Goal: Transaction & Acquisition: Purchase product/service

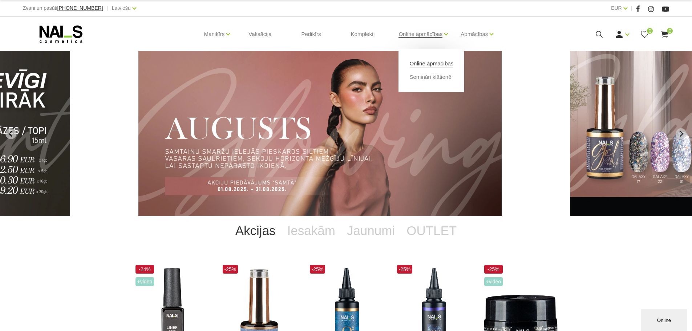
click at [424, 64] on link "Online apmācības" at bounding box center [431, 64] width 44 height 8
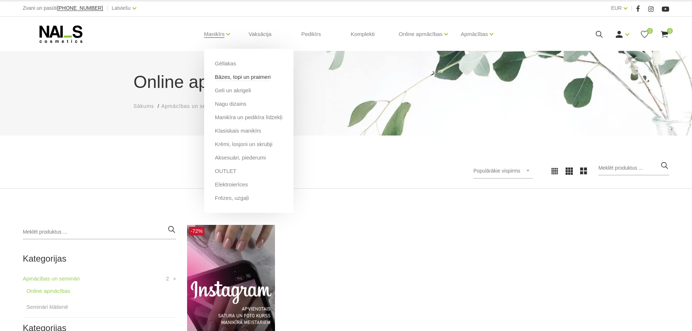
click at [227, 75] on link "Bāzes, topi un praimeri" at bounding box center [243, 77] width 56 height 8
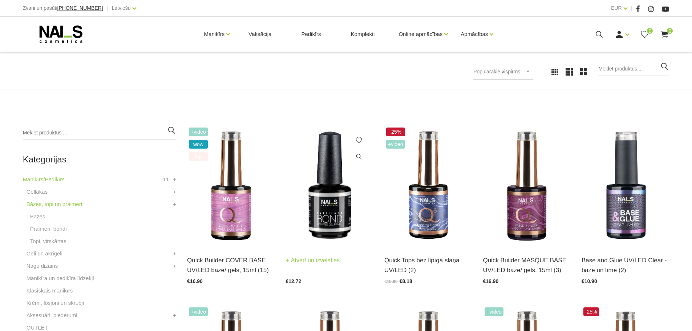
scroll to position [109, 0]
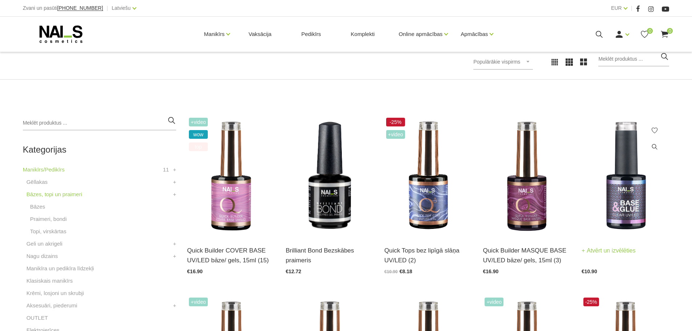
click at [629, 198] on img at bounding box center [624, 176] width 87 height 121
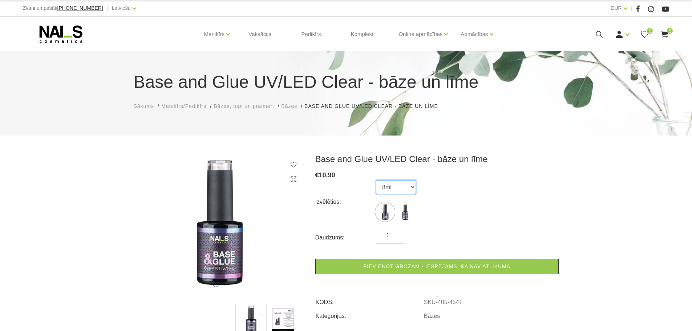
click at [400, 191] on select "8ml 15ml" at bounding box center [396, 187] width 40 height 14
click at [376, 180] on select "8ml 15ml" at bounding box center [396, 187] width 40 height 14
click at [400, 187] on select "8ml 15ml" at bounding box center [396, 187] width 40 height 14
click at [376, 180] on select "8ml 15ml" at bounding box center [396, 187] width 40 height 14
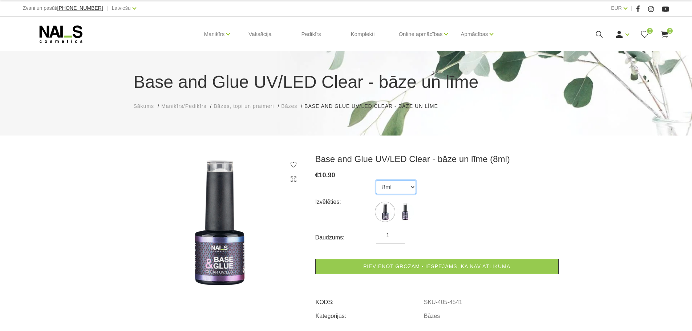
click at [408, 185] on select "8ml 15ml" at bounding box center [396, 187] width 40 height 14
select select "4542"
click at [376, 180] on select "8ml 15ml" at bounding box center [396, 187] width 40 height 14
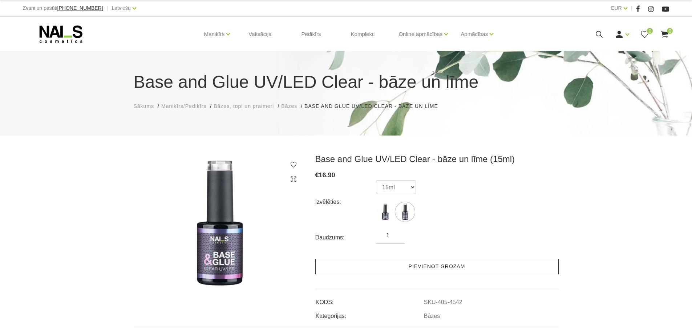
click at [424, 267] on link "Pievienot grozam" at bounding box center [436, 266] width 243 height 16
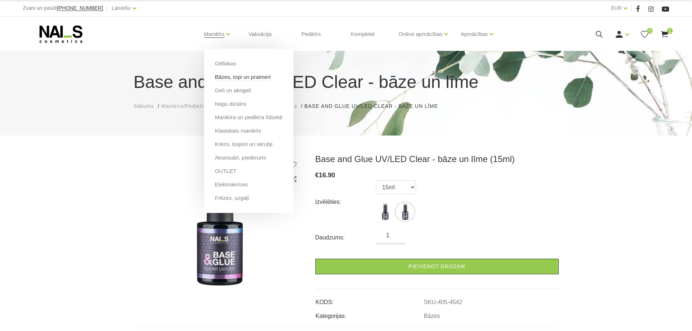
click at [223, 76] on link "Bāzes, topi un praimeri" at bounding box center [243, 77] width 56 height 8
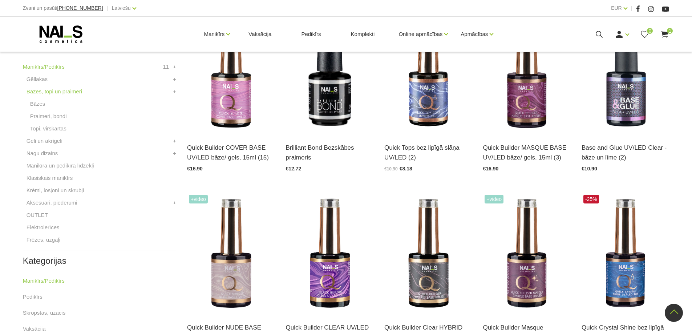
scroll to position [109, 0]
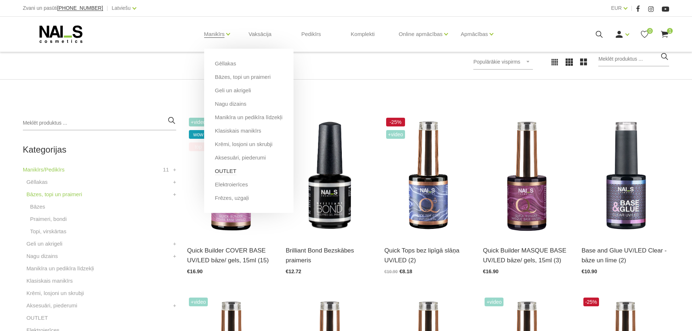
click at [228, 172] on link "OUTLET" at bounding box center [225, 171] width 21 height 8
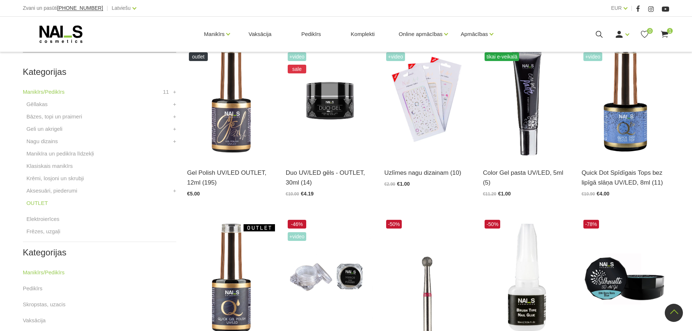
scroll to position [182, 0]
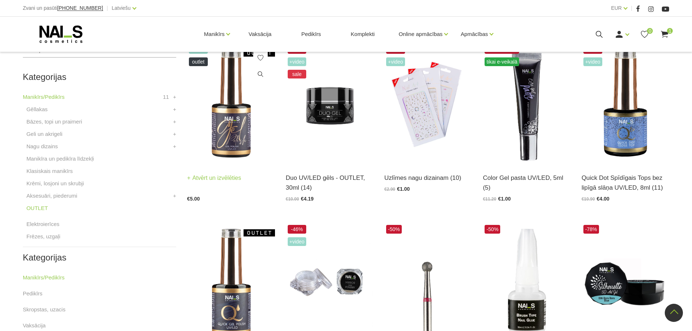
click at [250, 123] on img at bounding box center [230, 103] width 87 height 121
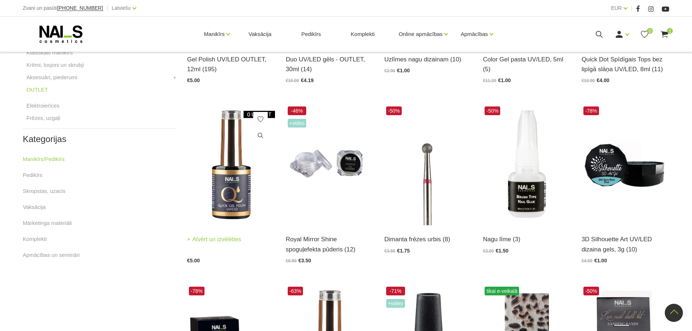
scroll to position [327, 0]
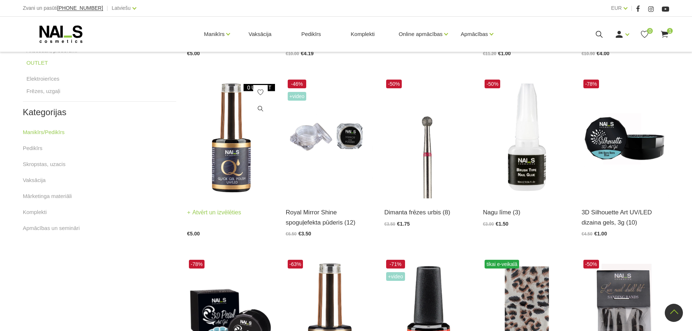
click at [227, 169] on img at bounding box center [230, 138] width 87 height 121
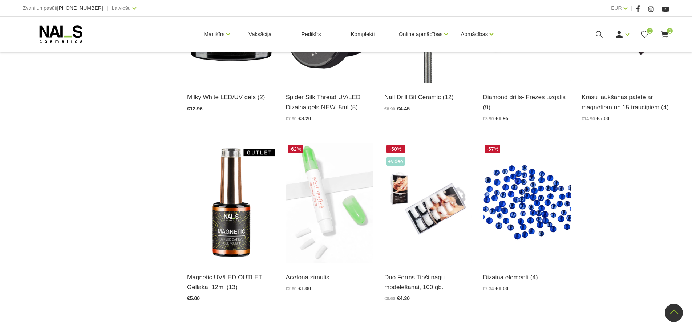
scroll to position [871, 0]
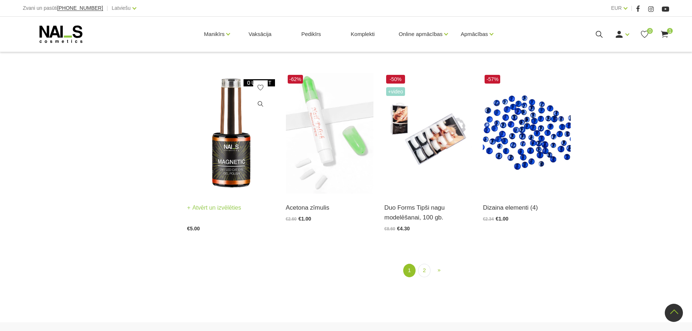
click at [200, 201] on div "Magnetic UV/LED OUTLET Gēllaka, 12ml (13) Atvērt un izvēlēties €5.00" at bounding box center [230, 211] width 87 height 37
click at [227, 186] on img at bounding box center [230, 133] width 87 height 121
click at [216, 179] on img at bounding box center [230, 133] width 87 height 121
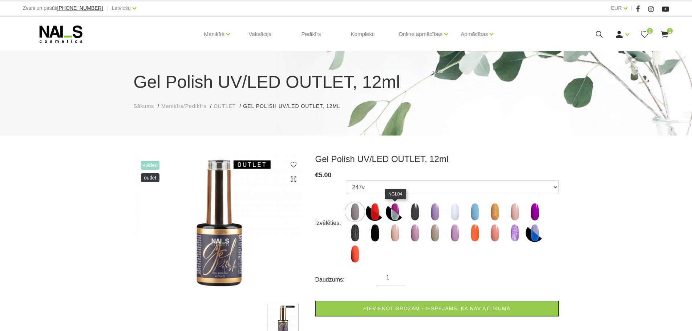
click at [390, 212] on img at bounding box center [395, 212] width 18 height 18
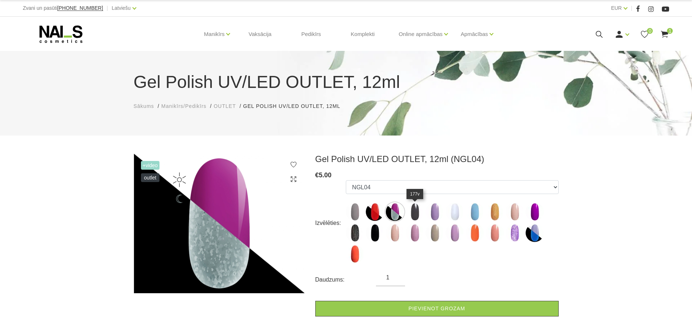
click at [415, 211] on img at bounding box center [415, 212] width 18 height 18
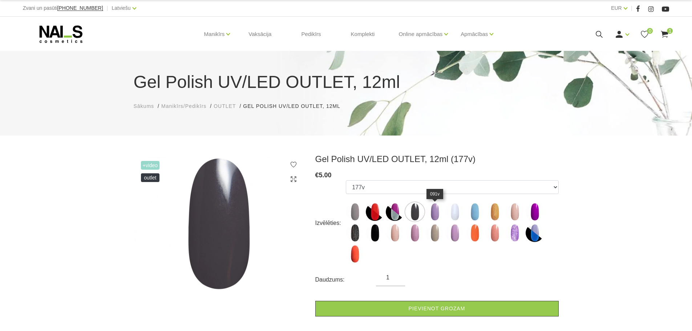
click at [433, 212] on img at bounding box center [434, 212] width 18 height 18
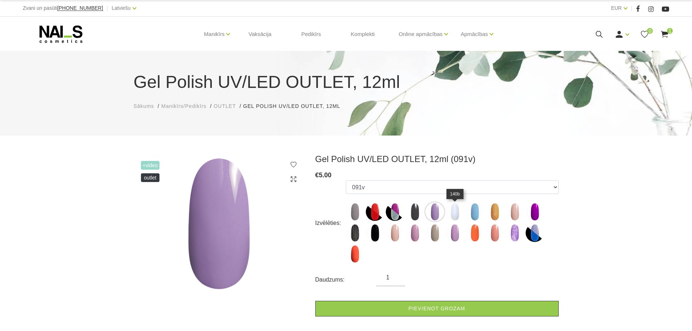
click at [455, 215] on img at bounding box center [454, 212] width 18 height 18
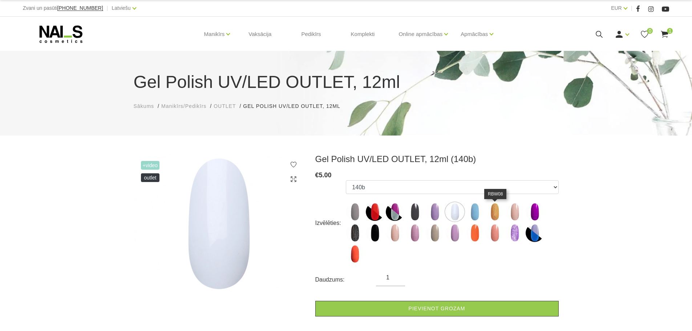
click at [483, 211] on img at bounding box center [474, 212] width 18 height 18
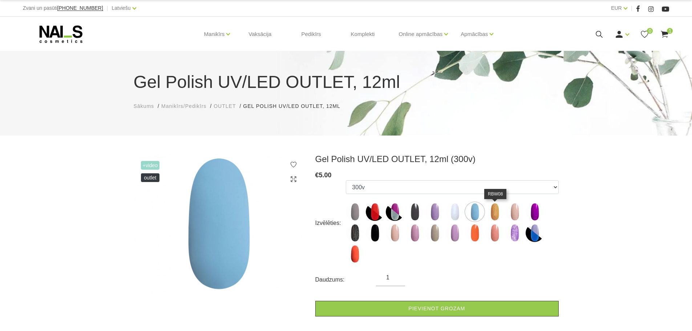
click at [498, 212] on img at bounding box center [494, 212] width 18 height 18
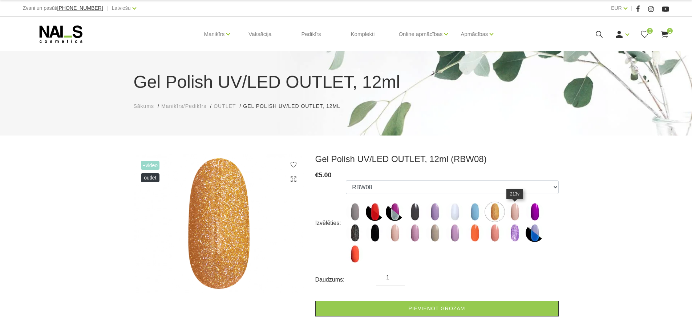
click at [519, 213] on img at bounding box center [514, 212] width 18 height 18
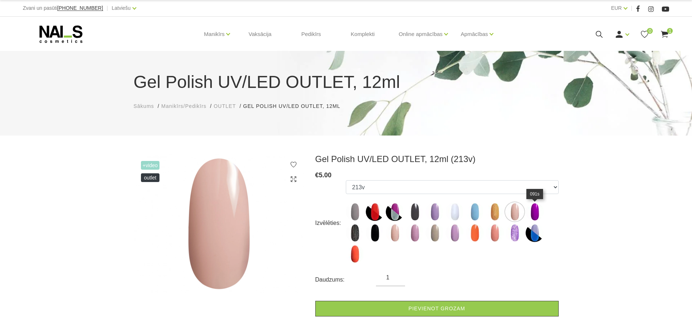
click at [539, 213] on img at bounding box center [534, 212] width 18 height 18
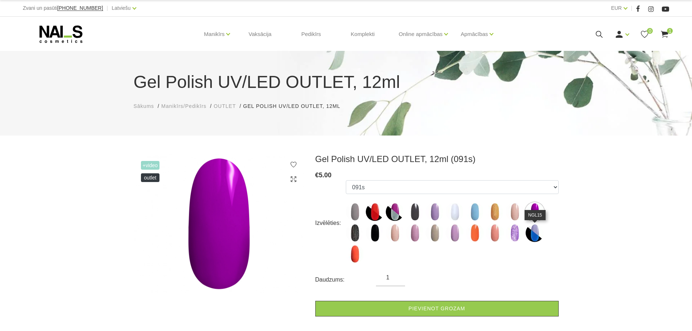
click at [537, 232] on img at bounding box center [534, 233] width 18 height 18
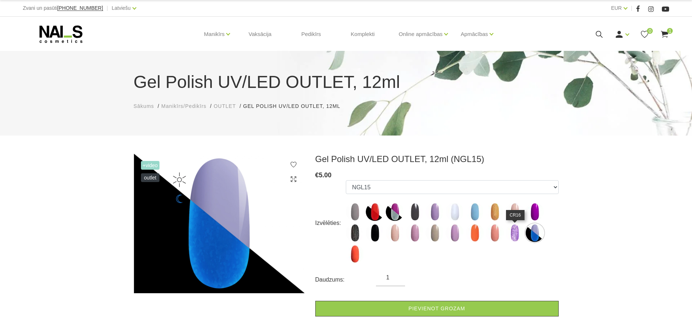
click at [513, 233] on img at bounding box center [514, 233] width 18 height 18
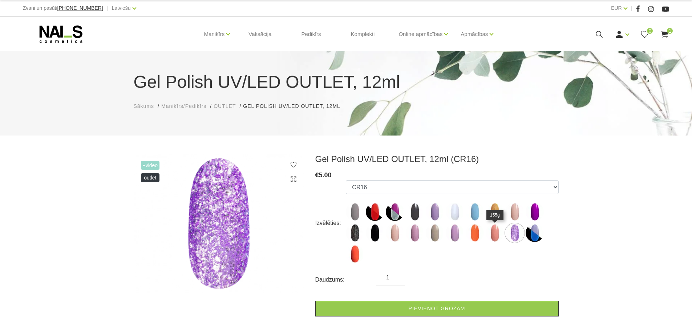
click at [501, 233] on img at bounding box center [494, 233] width 18 height 18
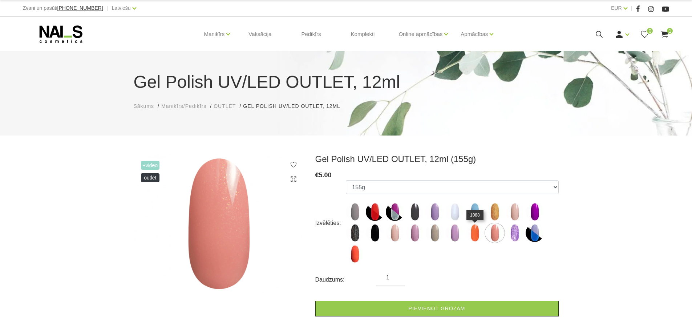
click at [482, 235] on img at bounding box center [474, 233] width 18 height 18
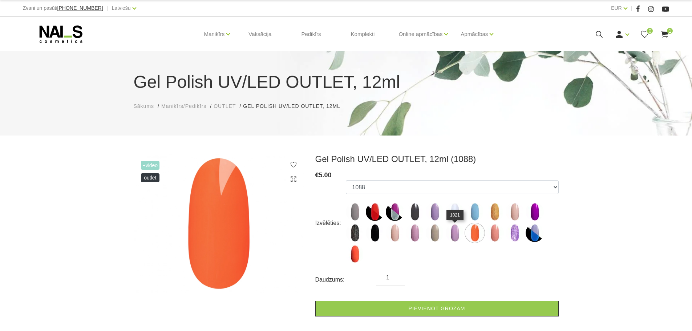
click at [463, 235] on img at bounding box center [454, 233] width 18 height 18
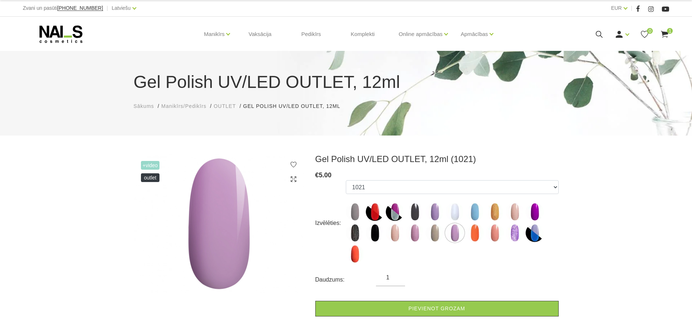
drag, startPoint x: 454, startPoint y: 235, endPoint x: 438, endPoint y: 235, distance: 16.0
click at [453, 235] on img at bounding box center [454, 233] width 18 height 18
drag, startPoint x: 432, startPoint y: 235, endPoint x: 417, endPoint y: 235, distance: 14.5
click at [432, 235] on img at bounding box center [434, 233] width 18 height 18
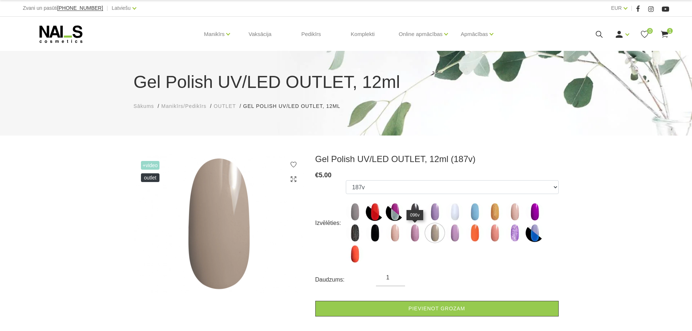
drag, startPoint x: 417, startPoint y: 235, endPoint x: 405, endPoint y: 236, distance: 12.7
click at [416, 235] on img at bounding box center [415, 233] width 18 height 18
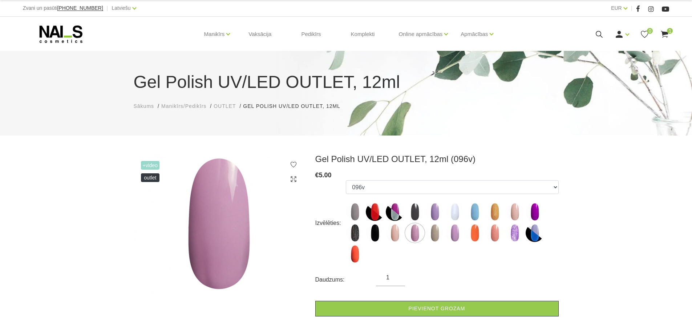
click at [404, 236] on ul "247v NGL11 NGL04 177v 091v 140b 300v RBW08 213v 091s RBW12 136v 238v 096v 187v …" at bounding box center [452, 223] width 212 height 86
click at [380, 234] on img at bounding box center [375, 233] width 18 height 18
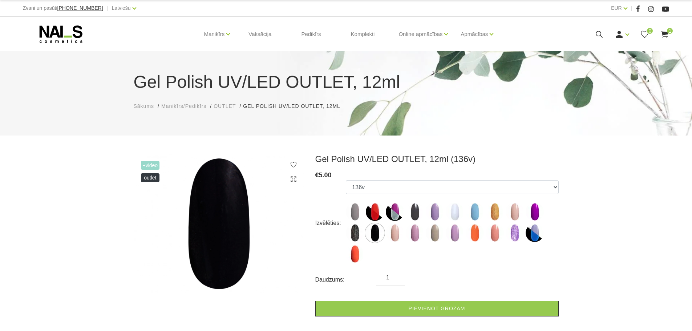
click at [372, 235] on img at bounding box center [375, 233] width 18 height 18
click at [356, 233] on img at bounding box center [355, 233] width 18 height 18
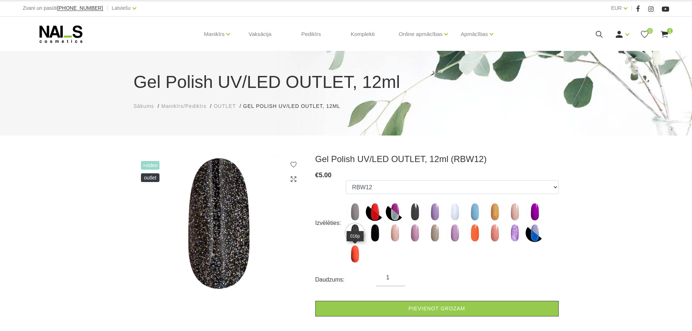
click at [355, 248] on img at bounding box center [355, 254] width 18 height 18
select select "6497"
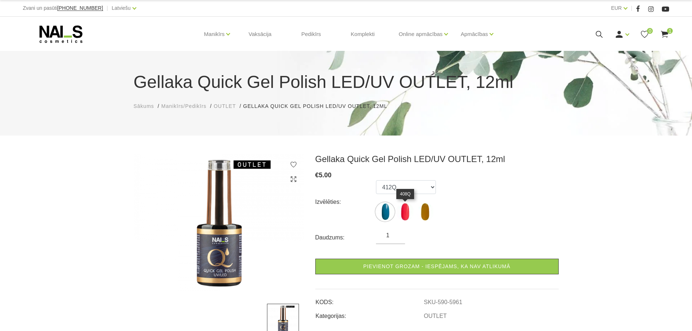
click at [401, 215] on img at bounding box center [405, 212] width 18 height 18
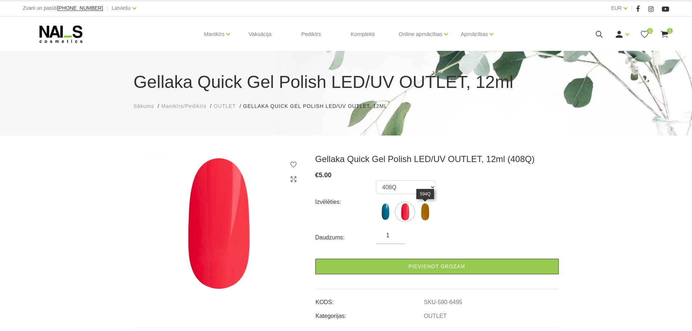
click at [428, 213] on img at bounding box center [425, 212] width 18 height 18
select select "6496"
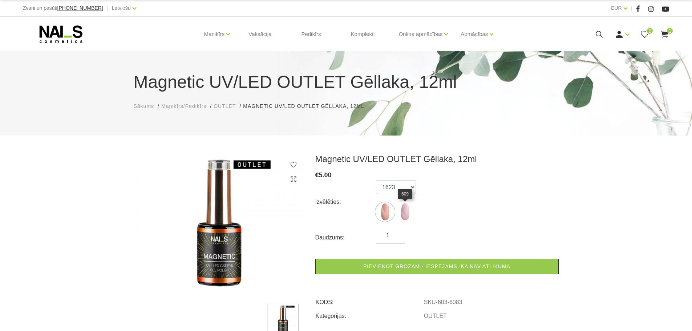
click at [410, 212] on img at bounding box center [405, 212] width 18 height 18
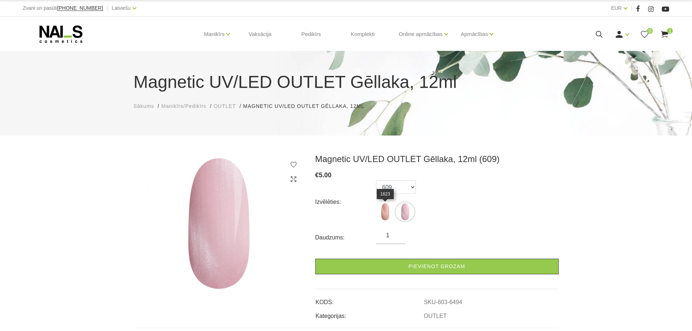
click at [393, 212] on img at bounding box center [385, 212] width 18 height 18
select select "6448"
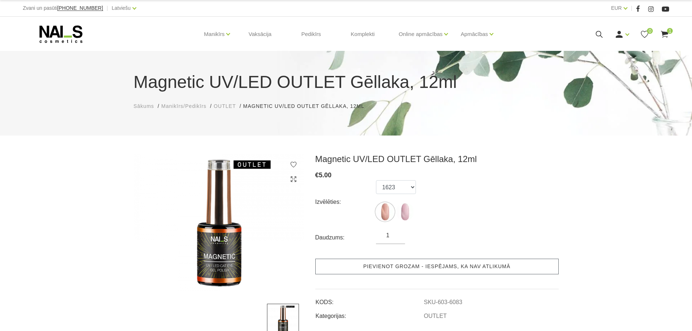
drag, startPoint x: 395, startPoint y: 269, endPoint x: 391, endPoint y: 261, distance: 8.3
click at [394, 269] on link "Pievienot grozam - iespējams, ka nav atlikumā" at bounding box center [436, 266] width 243 height 16
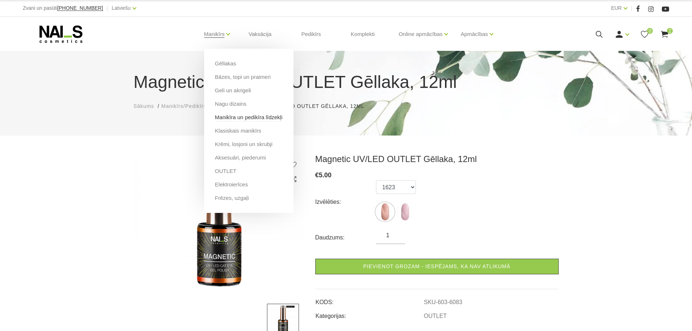
click at [227, 115] on link "Manikīra un pedikīra līdzekļi" at bounding box center [249, 117] width 68 height 8
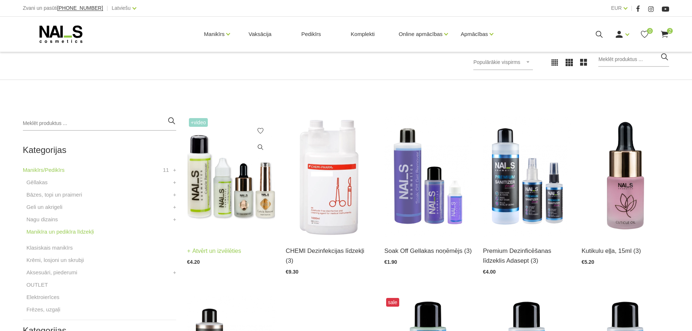
scroll to position [109, 0]
click at [254, 184] on img at bounding box center [230, 176] width 87 height 121
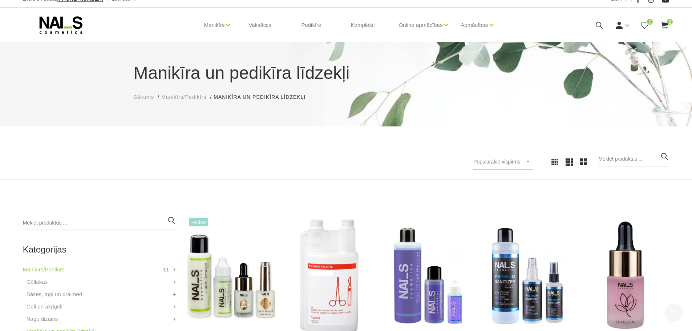
scroll to position [0, 0]
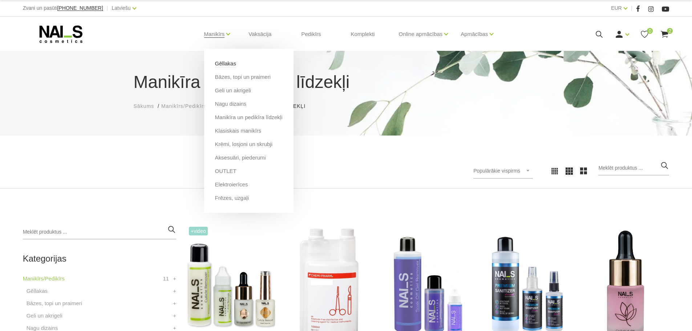
click at [231, 64] on link "Gēllakas" at bounding box center [225, 64] width 21 height 8
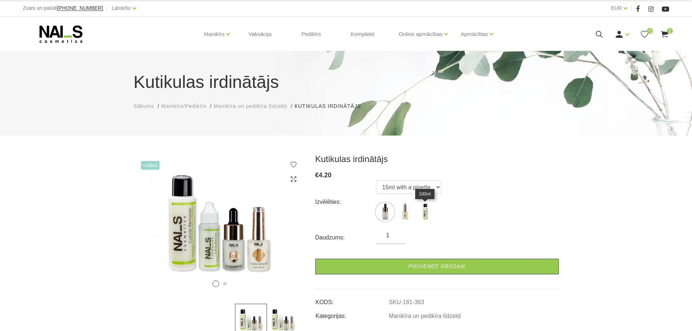
click at [425, 220] on img at bounding box center [425, 212] width 18 height 18
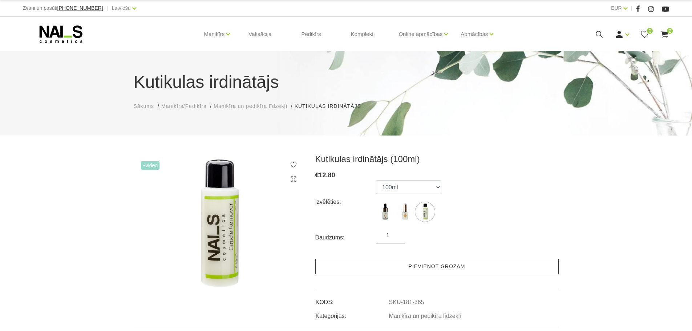
click at [404, 265] on link "Pievienot grozam" at bounding box center [436, 266] width 243 height 16
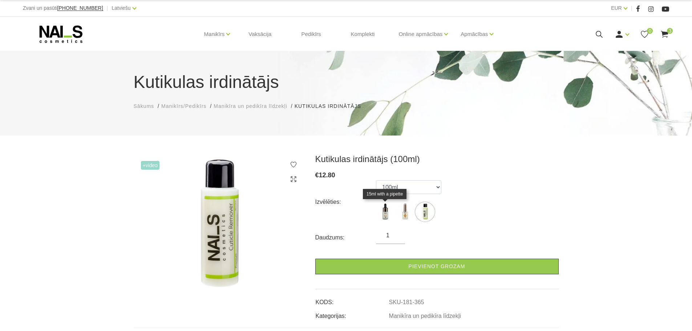
click at [383, 215] on img at bounding box center [385, 212] width 18 height 18
select select "363"
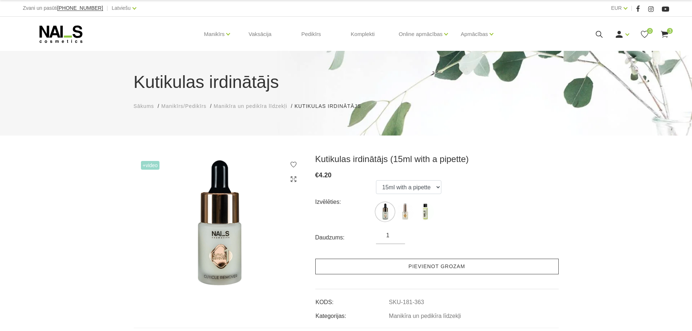
click at [417, 269] on link "Pievienot grozam" at bounding box center [436, 266] width 243 height 16
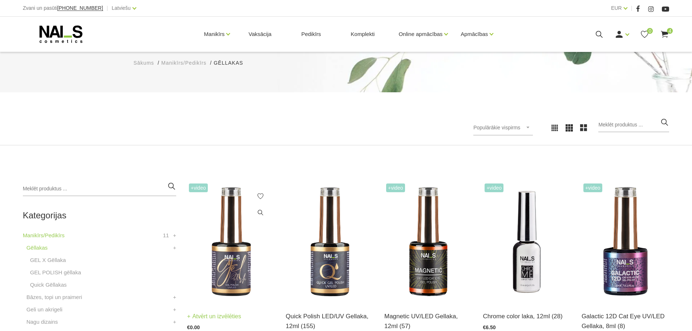
scroll to position [109, 0]
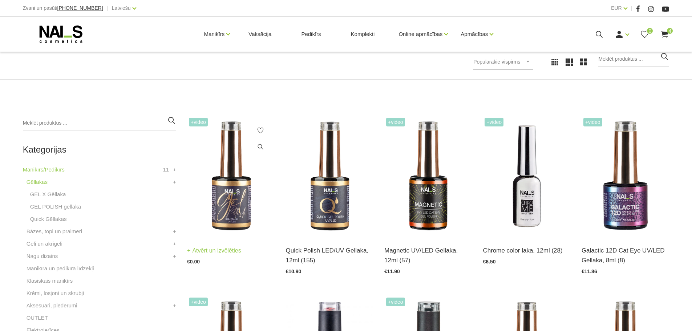
click at [213, 192] on img at bounding box center [230, 176] width 87 height 121
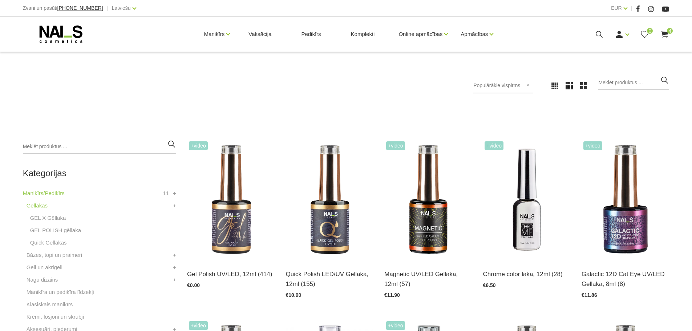
scroll to position [73, 0]
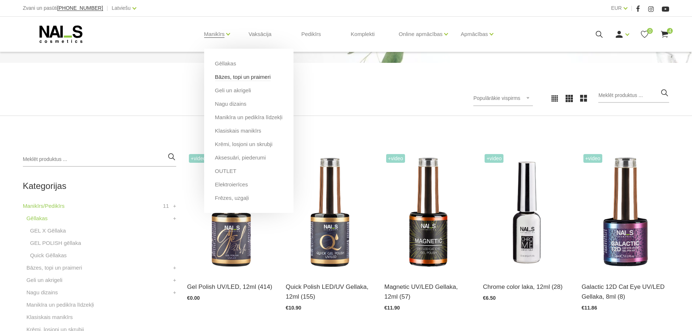
click at [231, 79] on link "Bāzes, topi un praimeri" at bounding box center [243, 77] width 56 height 8
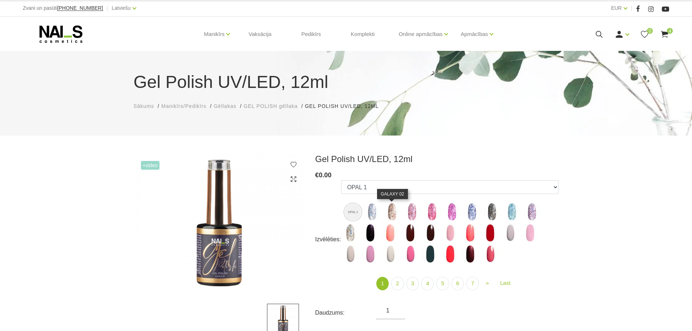
click at [389, 207] on img at bounding box center [392, 212] width 18 height 18
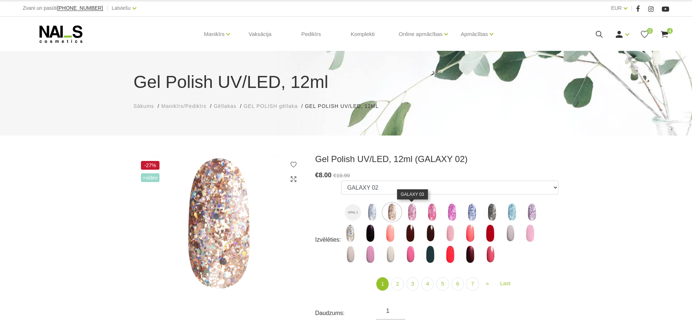
click at [408, 210] on img at bounding box center [412, 212] width 18 height 18
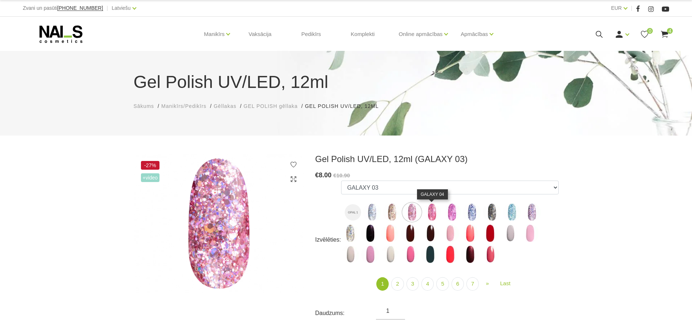
click at [433, 211] on img at bounding box center [432, 212] width 18 height 18
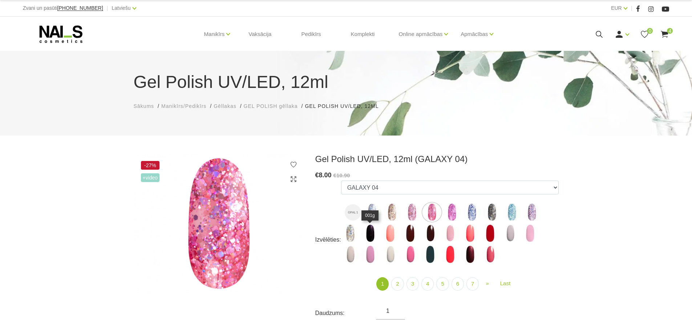
click at [365, 233] on img at bounding box center [370, 233] width 18 height 18
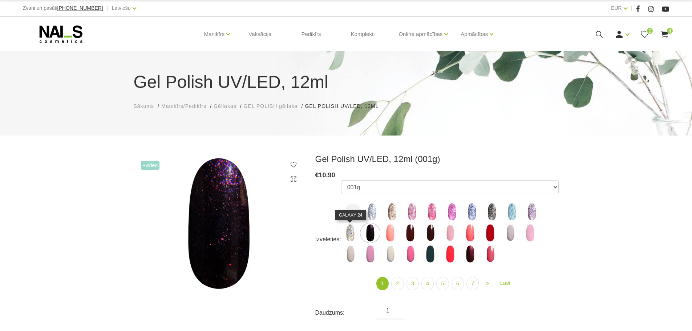
click at [356, 230] on img at bounding box center [350, 233] width 18 height 18
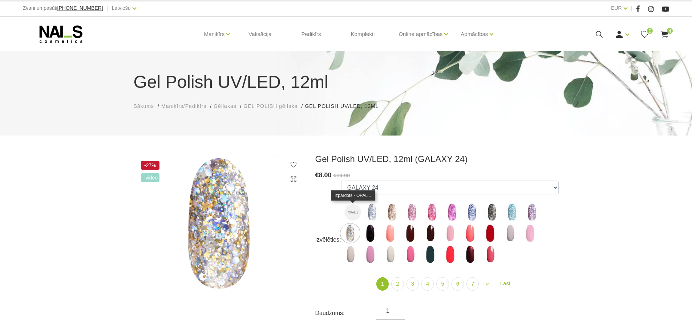
click at [356, 215] on img at bounding box center [353, 212] width 16 height 16
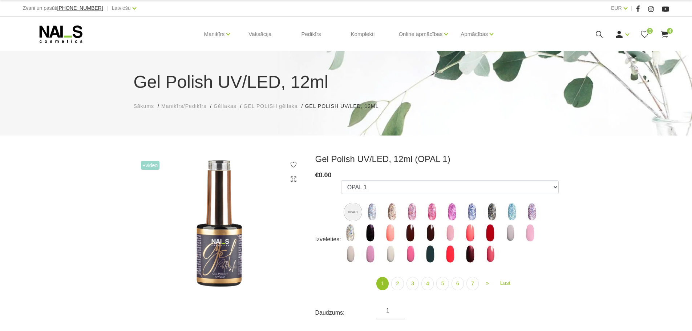
click at [356, 215] on img at bounding box center [353, 212] width 16 height 16
click at [410, 232] on img at bounding box center [410, 233] width 18 height 18
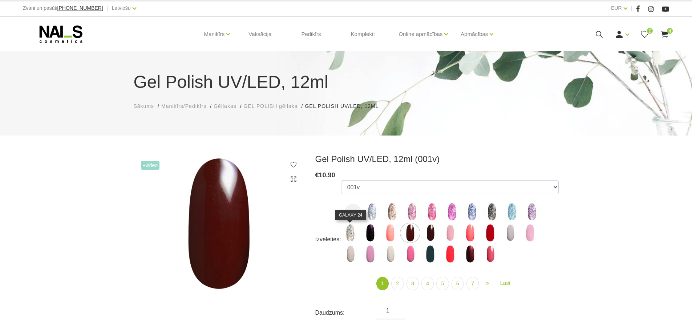
click at [346, 234] on img at bounding box center [350, 233] width 18 height 18
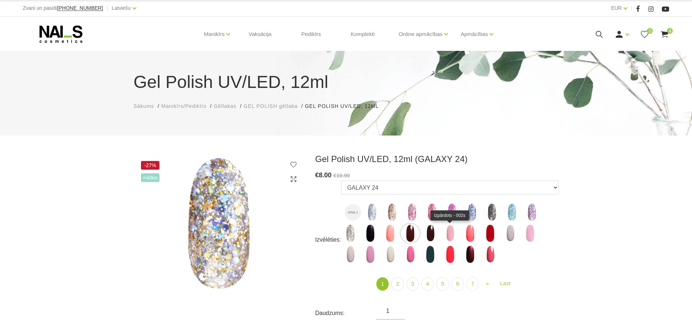
click at [451, 235] on img at bounding box center [450, 233] width 18 height 18
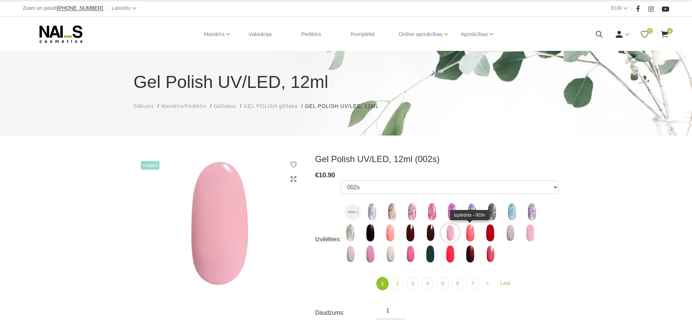
click at [469, 235] on img at bounding box center [470, 233] width 18 height 18
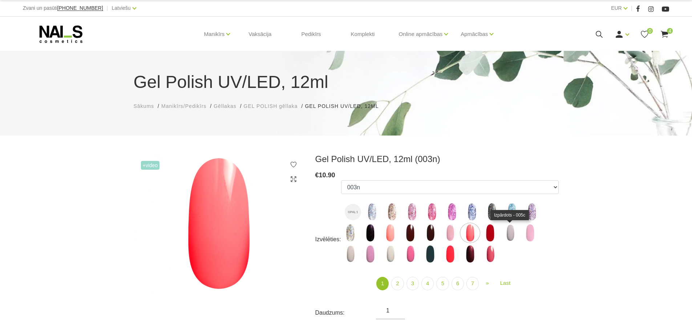
click at [512, 237] on img at bounding box center [510, 233] width 18 height 18
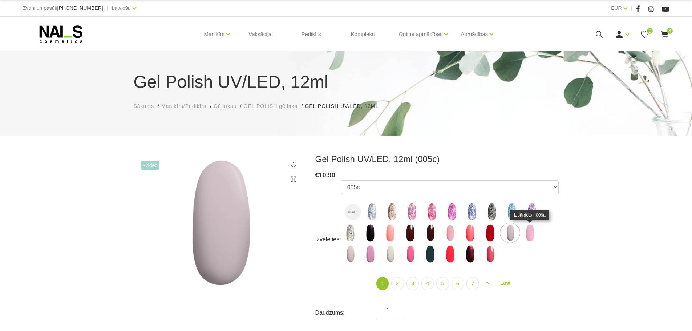
click at [535, 235] on img at bounding box center [530, 233] width 18 height 18
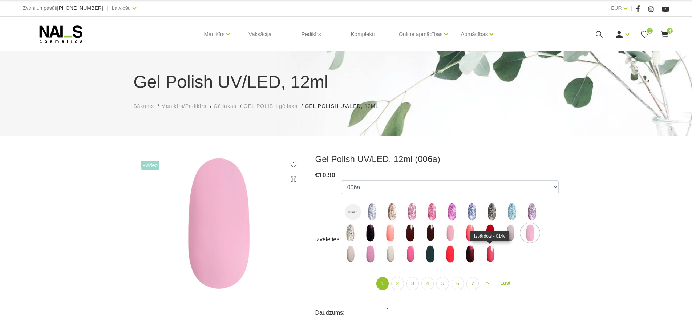
click at [492, 255] on img at bounding box center [490, 254] width 18 height 18
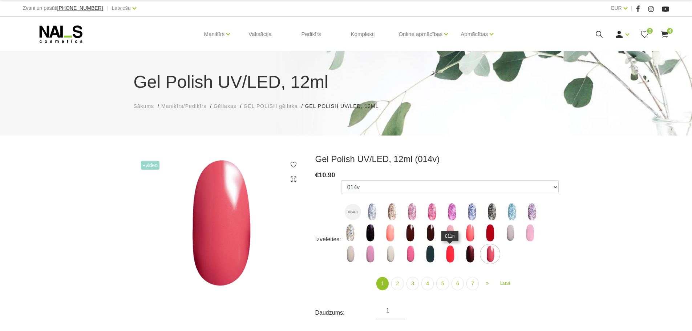
click at [457, 257] on img at bounding box center [450, 254] width 18 height 18
select select "3962"
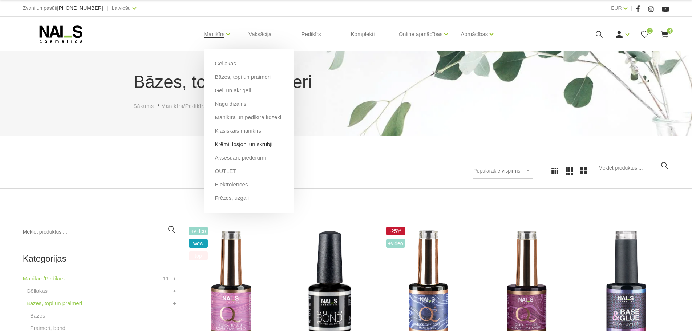
click at [227, 146] on link "Krēmi, losjoni un skrubji" at bounding box center [243, 144] width 57 height 8
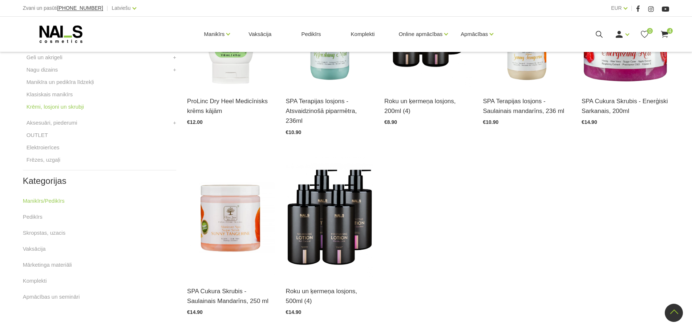
scroll to position [254, 0]
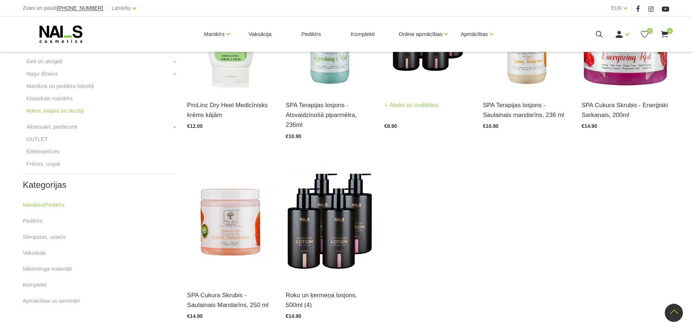
click at [411, 80] on img at bounding box center [427, 31] width 87 height 121
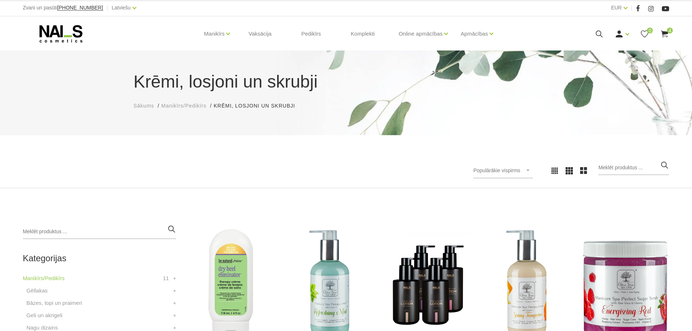
scroll to position [0, 0]
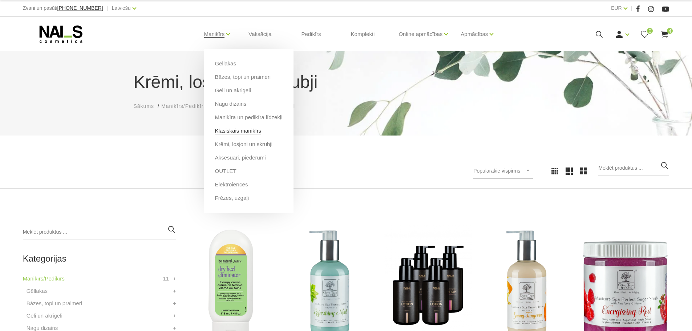
click at [228, 134] on link "Klasiskais manikīrs" at bounding box center [238, 131] width 46 height 8
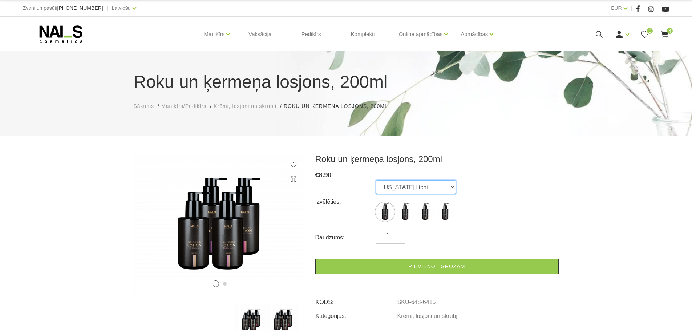
click at [421, 188] on select "[US_STATE] litchi Amalfi gardens [GEOGRAPHIC_DATA] coconut Monaco mist" at bounding box center [416, 187] width 80 height 14
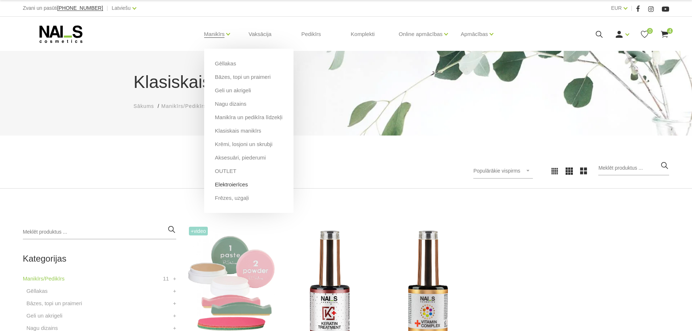
click at [228, 184] on link "Elektroierīces" at bounding box center [231, 184] width 33 height 8
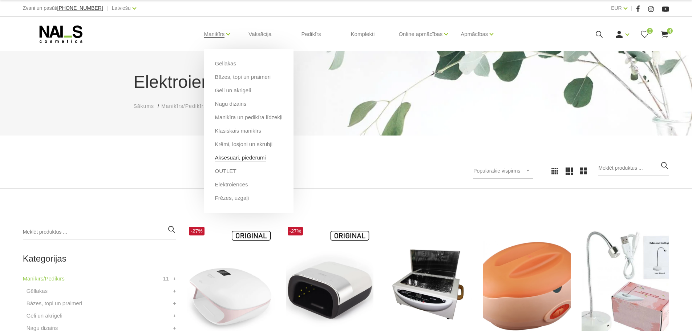
click at [234, 159] on link "Aksesuāri, piederumi" at bounding box center [240, 158] width 51 height 8
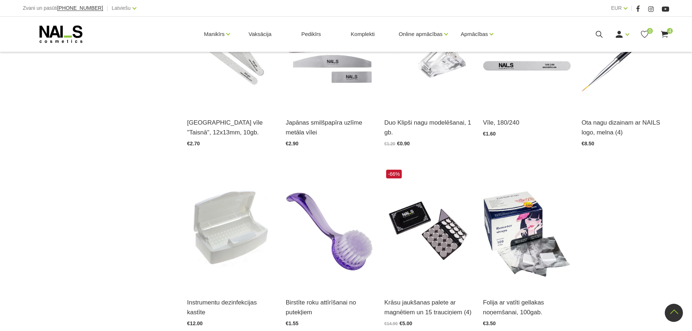
scroll to position [799, 0]
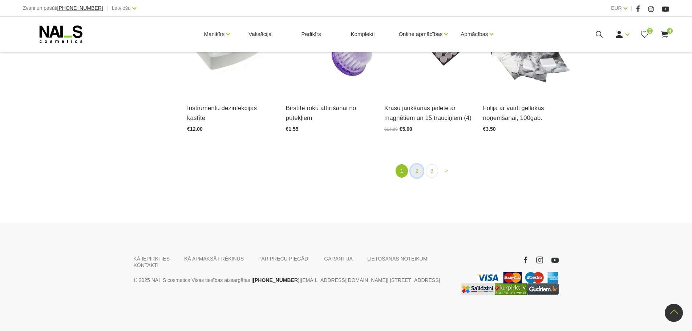
click at [419, 172] on link "2" at bounding box center [416, 170] width 12 height 13
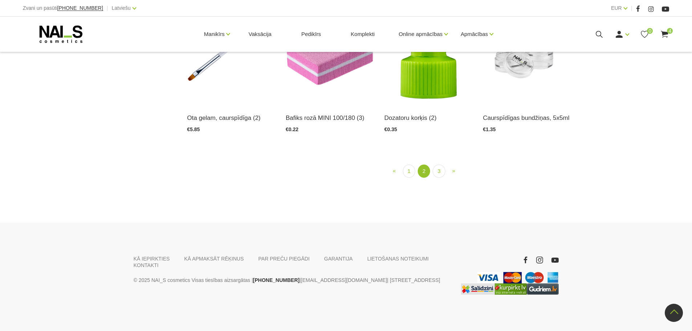
scroll to position [875, 0]
click at [439, 178] on link "3" at bounding box center [438, 170] width 12 height 13
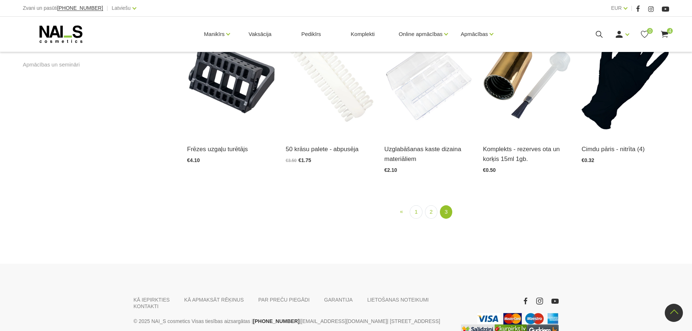
scroll to position [403, 0]
